Goal: Transaction & Acquisition: Purchase product/service

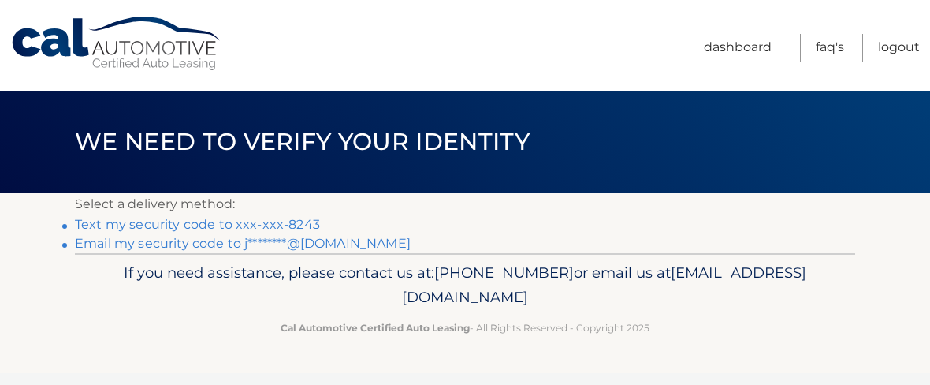
click at [175, 222] on link "Text my security code to xxx-xxx-8243" at bounding box center [197, 224] width 245 height 15
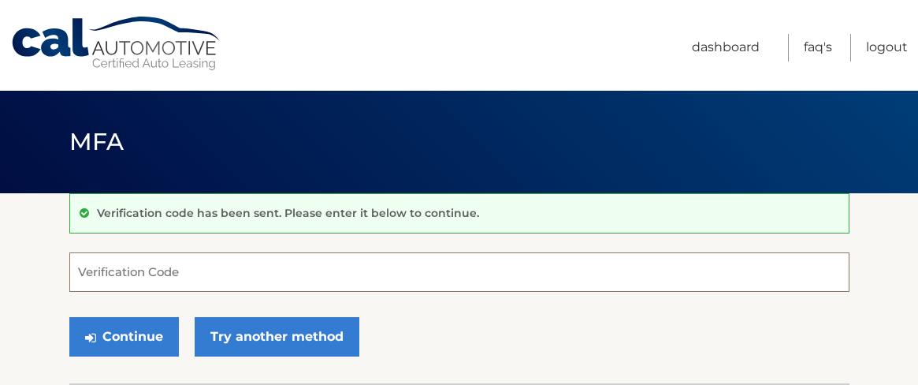
click at [149, 263] on input "Verification Code" at bounding box center [459, 271] width 781 height 39
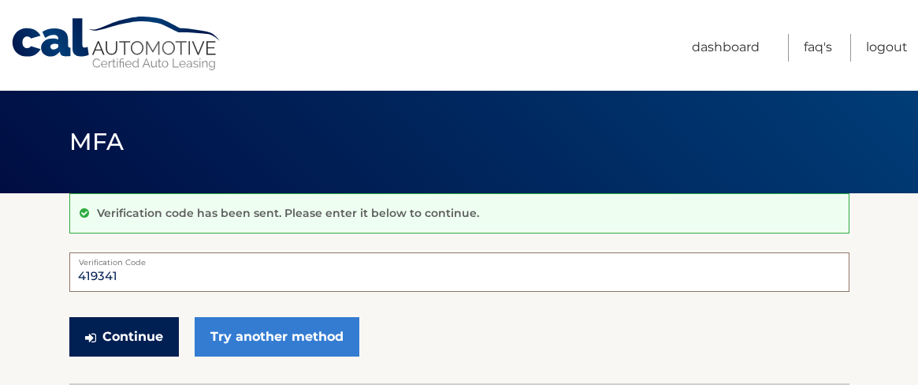
type input "419341"
click at [147, 330] on button "Continue" at bounding box center [124, 336] width 110 height 39
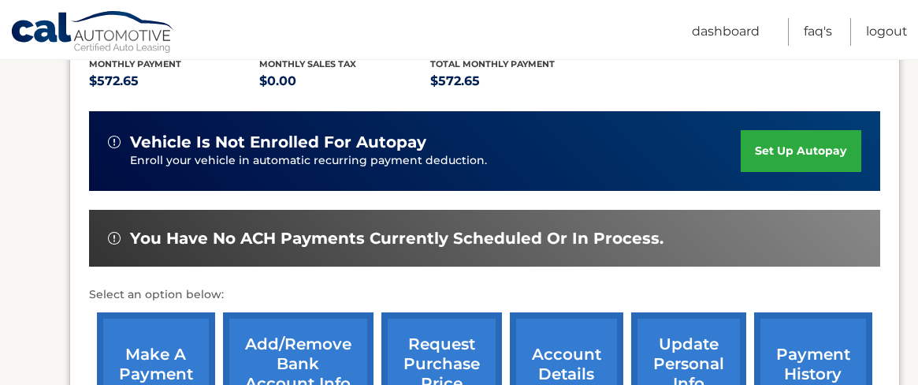
scroll to position [420, 0]
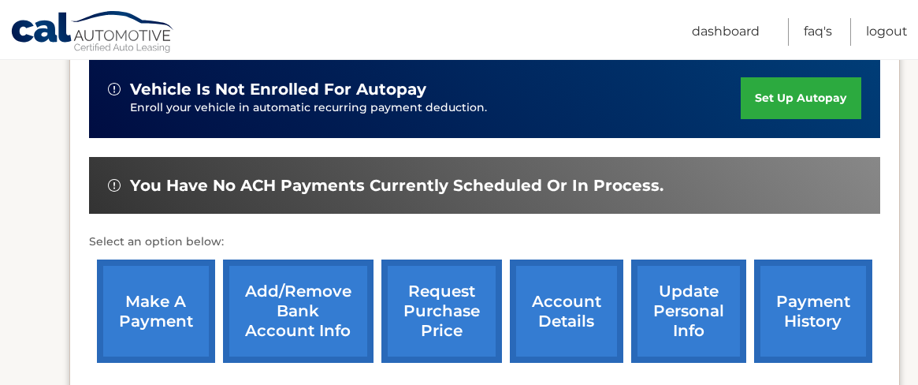
click at [167, 288] on link "make a payment" at bounding box center [156, 310] width 118 height 103
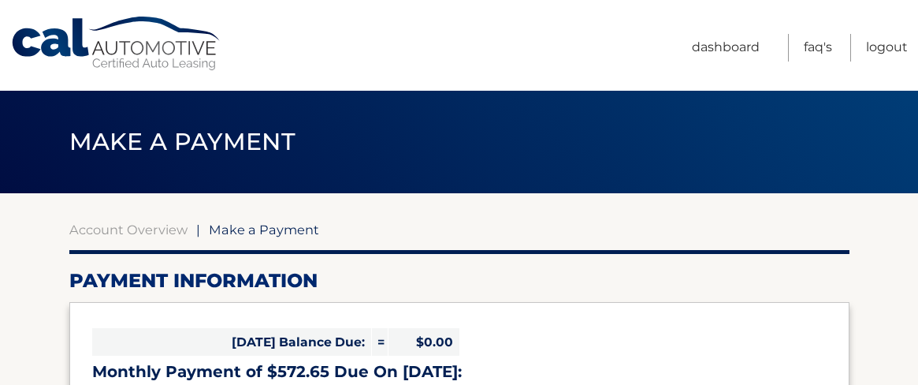
select select "ZGM3MTMxNWUtODQ4OS00MWJmLWFlMWQtMGMzOTczZmIzYzZj"
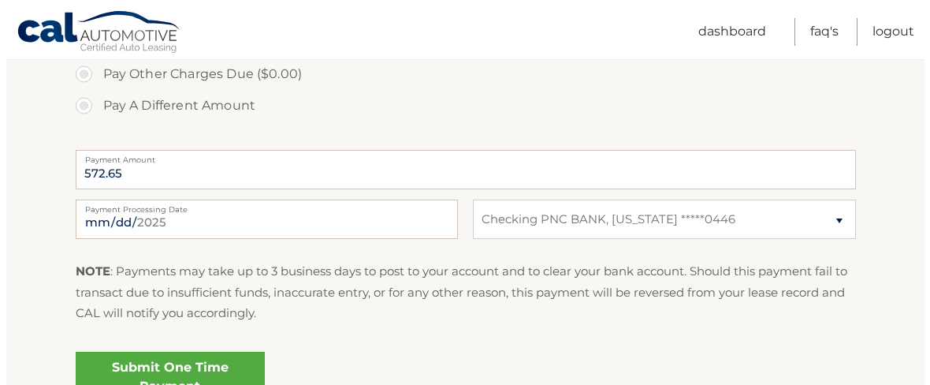
scroll to position [631, 0]
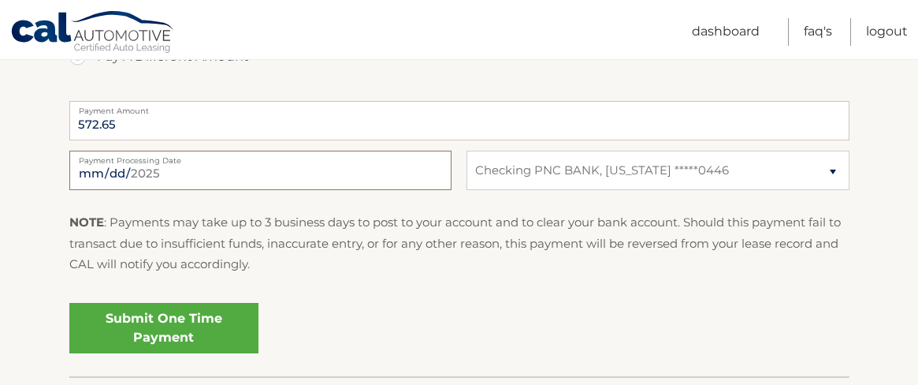
click at [147, 170] on input "2025-08-23" at bounding box center [260, 170] width 382 height 39
type input "2025-09-11"
click at [179, 311] on link "Submit One Time Payment" at bounding box center [163, 328] width 189 height 50
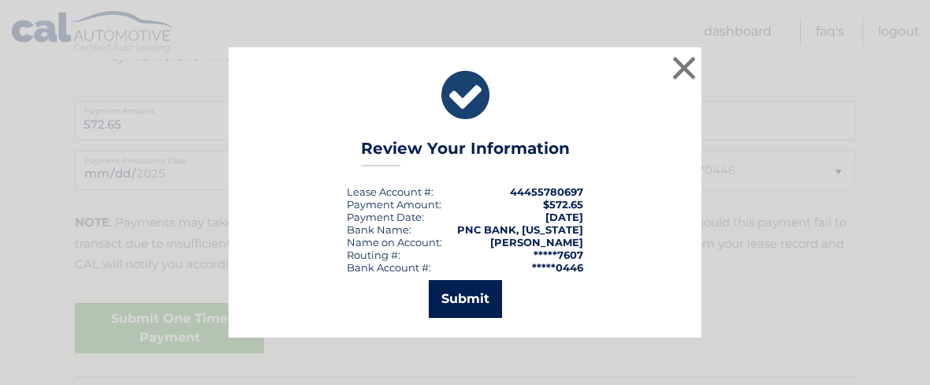
click at [462, 298] on button "Submit" at bounding box center [465, 299] width 73 height 38
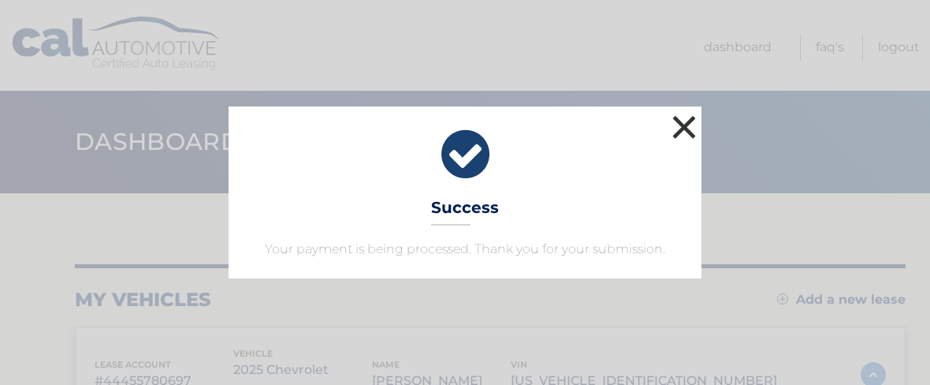
click at [691, 131] on button "×" at bounding box center [685, 127] width 32 height 32
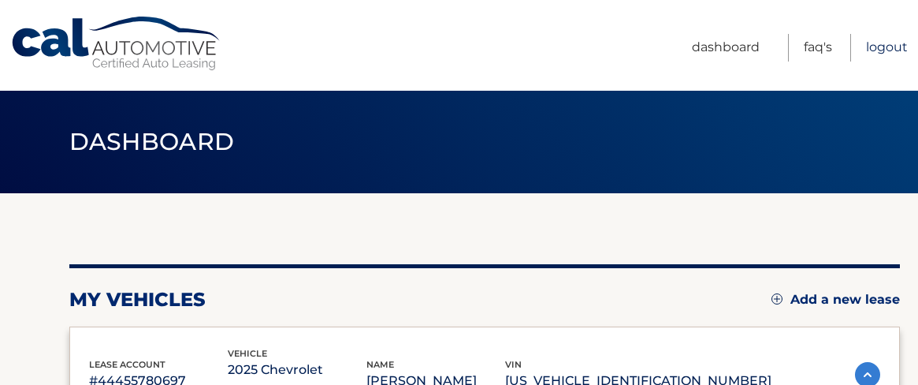
click at [876, 51] on link "Logout" at bounding box center [887, 48] width 42 height 28
